Goal: Navigation & Orientation: Find specific page/section

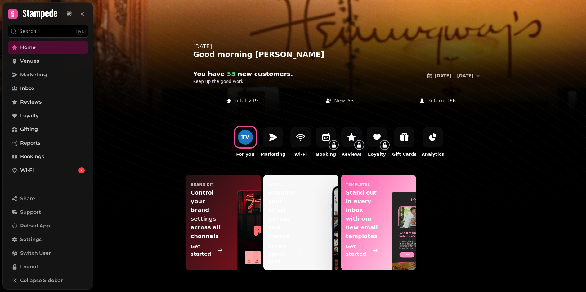
click at [570, 187] on div at bounding box center [293, 146] width 586 height 292
click at [41, 61] on link "Venues" at bounding box center [48, 61] width 81 height 12
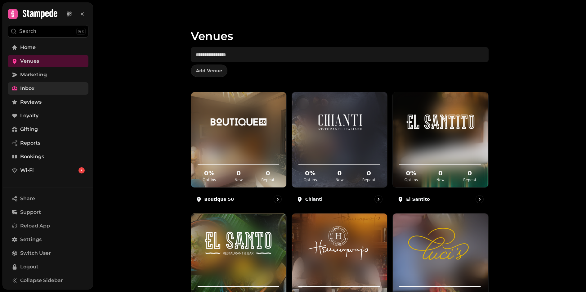
click at [42, 83] on link "Inbox" at bounding box center [48, 88] width 81 height 12
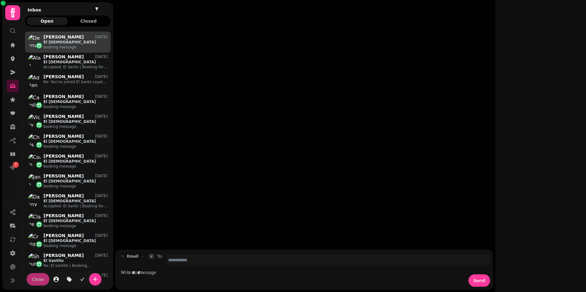
scroll to position [255, 85]
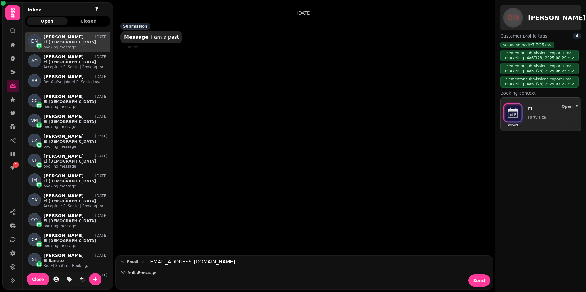
click at [12, 29] on circle at bounding box center [13, 31] width 4 height 4
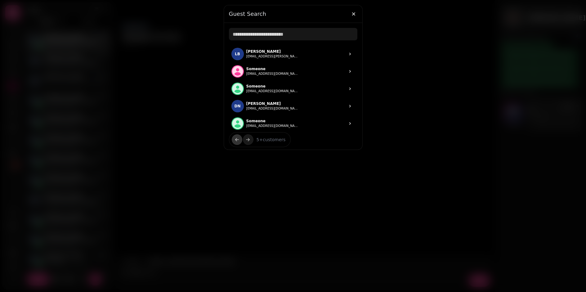
click at [25, 20] on div at bounding box center [293, 146] width 586 height 292
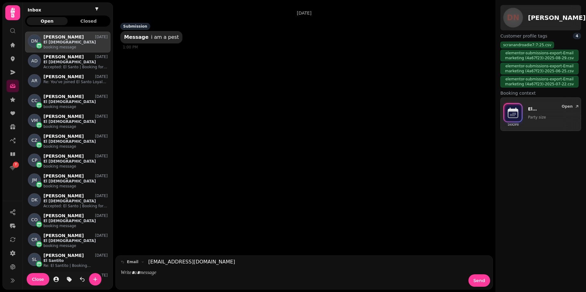
click at [11, 13] on icon at bounding box center [13, 13] width 12 height 12
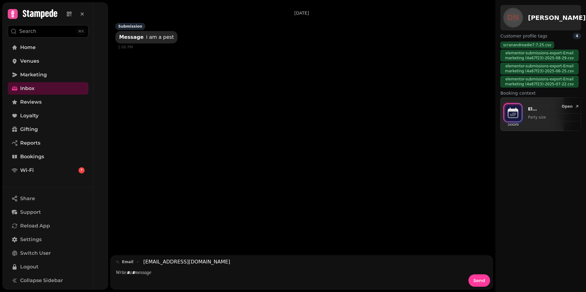
click at [52, 12] on icon at bounding box center [40, 13] width 34 height 9
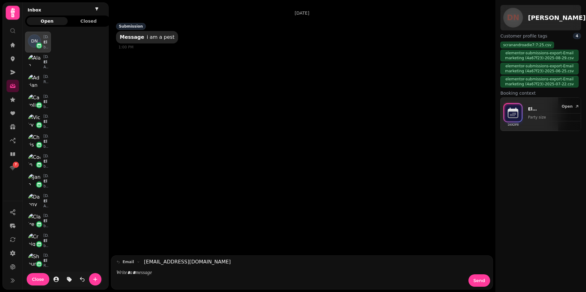
scroll to position [0, 0]
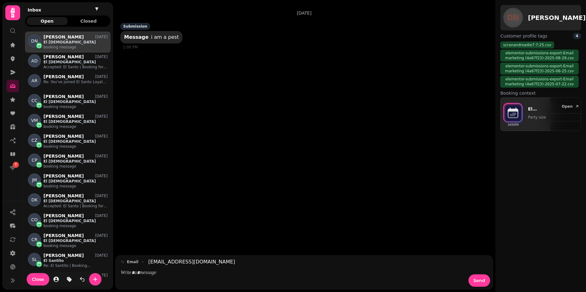
click at [52, 12] on div "Inbox" at bounding box center [68, 8] width 90 height 13
click at [10, 71] on icon at bounding box center [13, 72] width 6 height 6
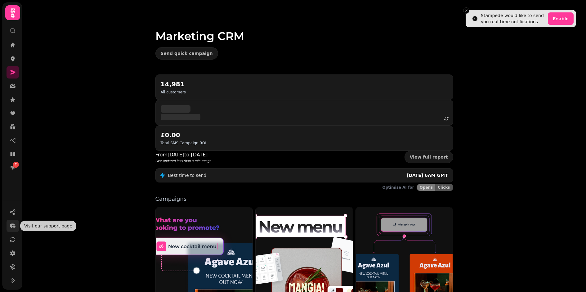
click at [12, 226] on icon "button" at bounding box center [13, 226] width 6 height 6
